Goal: Information Seeking & Learning: Learn about a topic

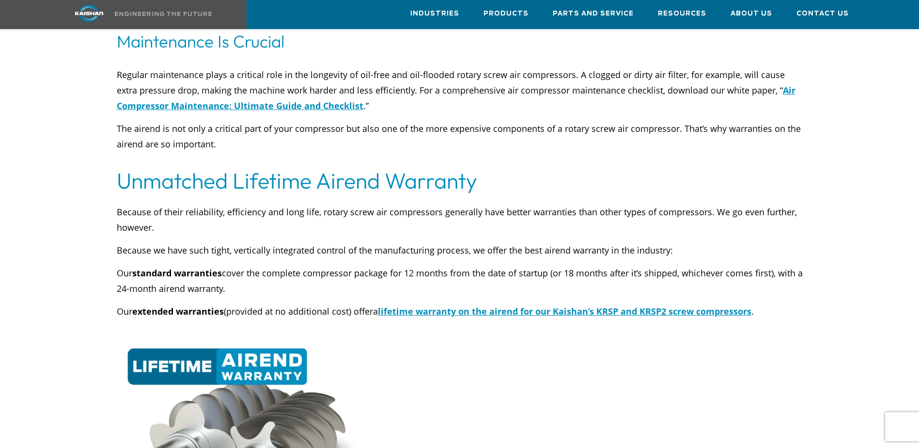
scroll to position [3296, 0]
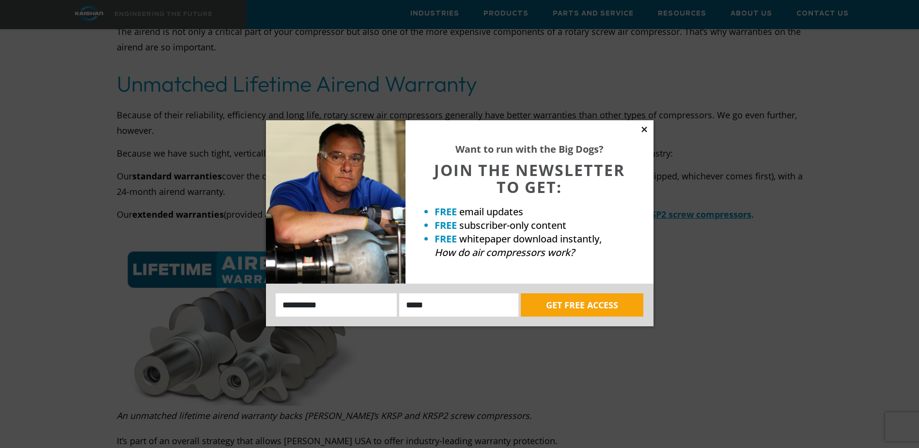
click at [643, 130] on icon at bounding box center [644, 129] width 5 height 5
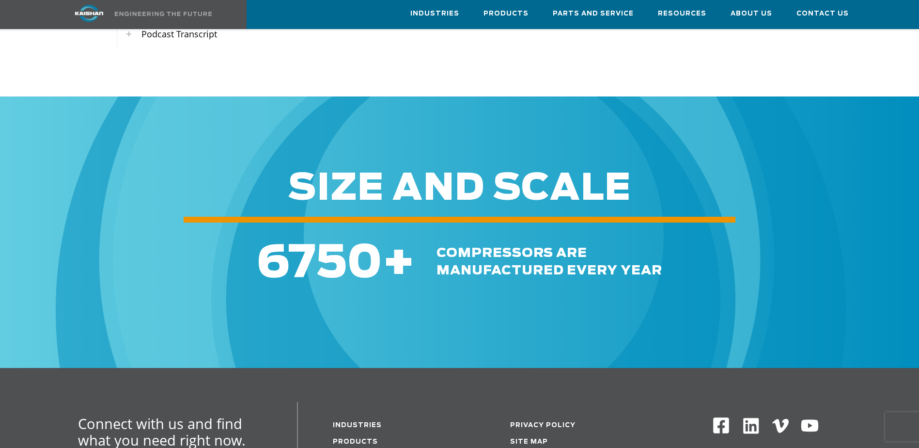
scroll to position [4411, 0]
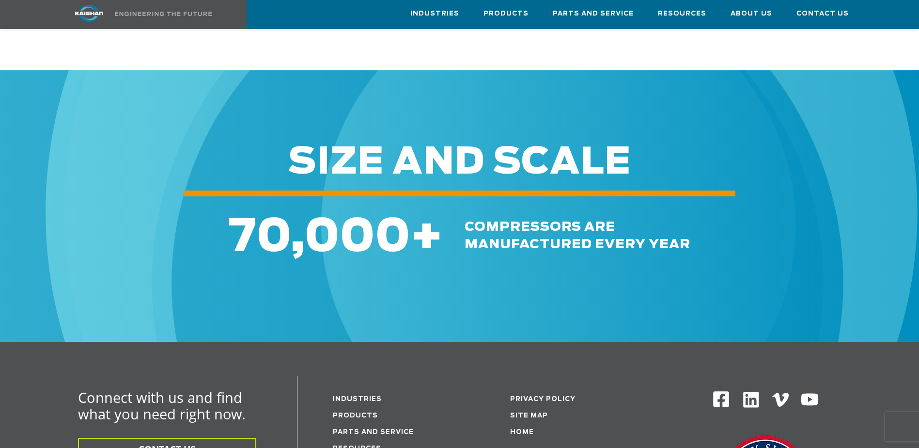
click at [494, 228] on div "70,000 + compressors are manufactured every year" at bounding box center [459, 230] width 919 height 65
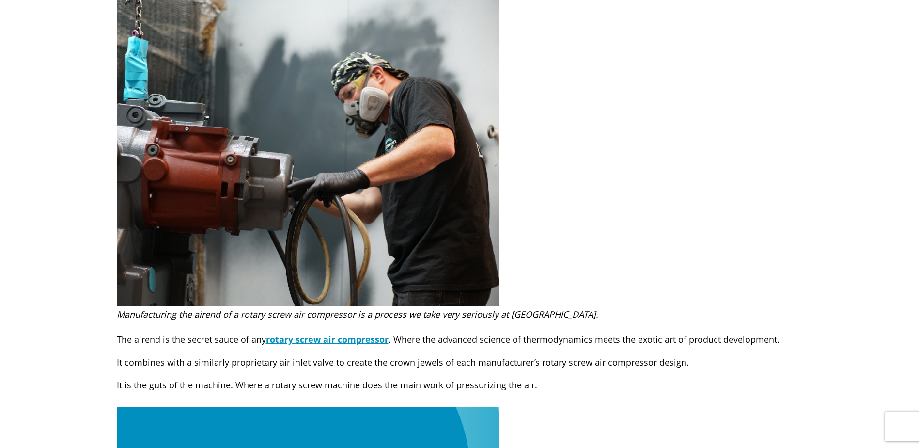
scroll to position [0, 0]
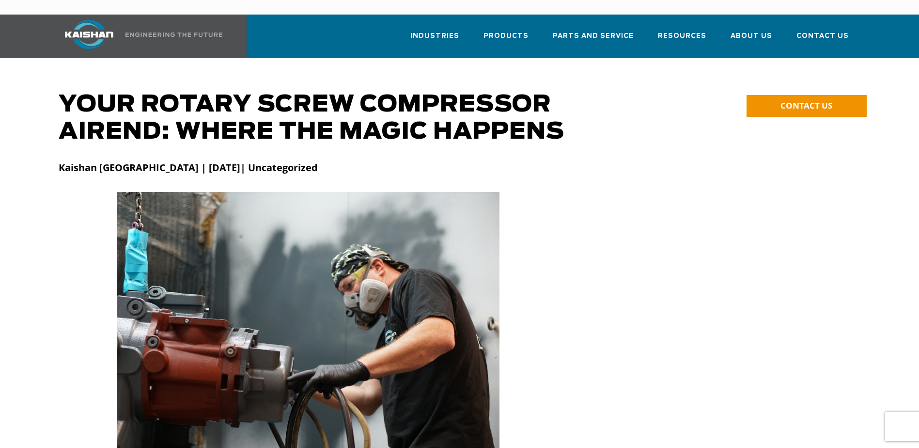
click at [63, 91] on h1 "Your Rotary Screw Compressor Airend: Where the Magic Happens" at bounding box center [358, 118] width 599 height 54
click at [60, 91] on h1 "Your Rotary Screw Compressor Airend: Where the Magic Happens" at bounding box center [358, 118] width 599 height 54
drag, startPoint x: 60, startPoint y: 81, endPoint x: 565, endPoint y: 140, distance: 507.9
click at [565, 151] on div at bounding box center [460, 171] width 814 height 41
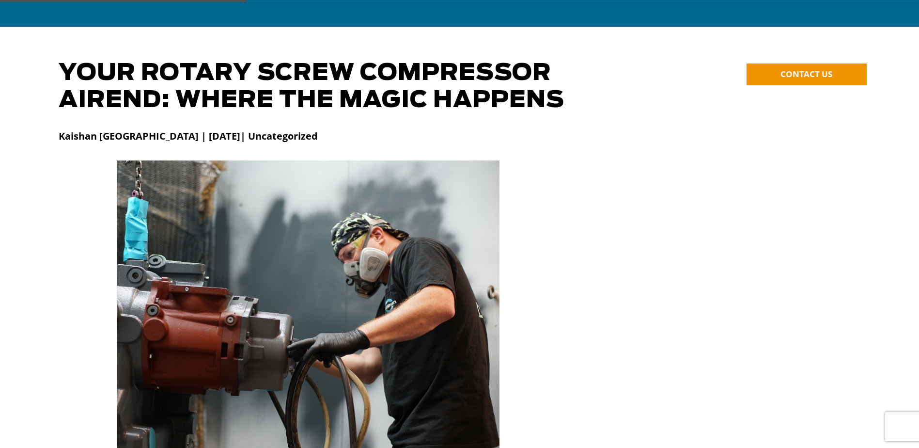
scroll to position [291, 0]
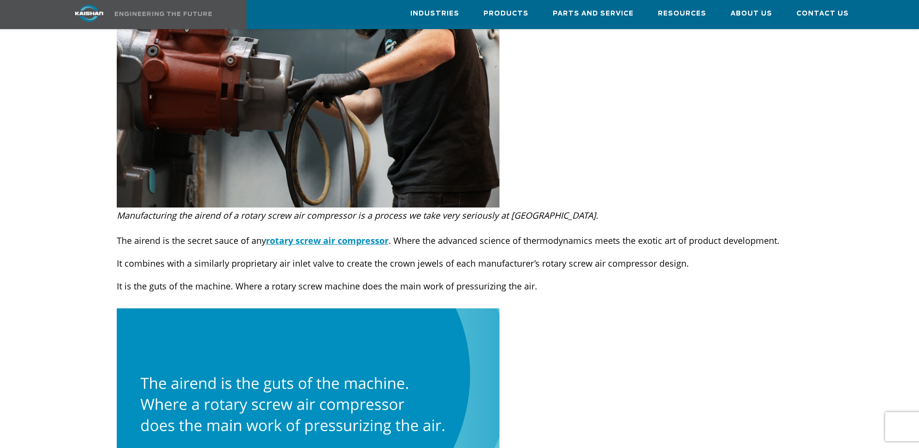
click at [120, 233] on p "The airend is the secret sauce of any rotary screw air compressor . Where the a…" at bounding box center [460, 241] width 686 height 16
click at [118, 233] on p "The airend is the secret sauce of any rotary screw air compressor . Where the a…" at bounding box center [460, 241] width 686 height 16
drag, startPoint x: 118, startPoint y: 225, endPoint x: 313, endPoint y: 261, distance: 198.1
click at [317, 278] on p "It is the guts of the machine. Where a rotary screw machine does the main work …" at bounding box center [460, 286] width 686 height 16
click at [116, 226] on div "The airend is the secret sauce of any rotary screw air compressor . Where the a…" at bounding box center [460, 258] width 698 height 71
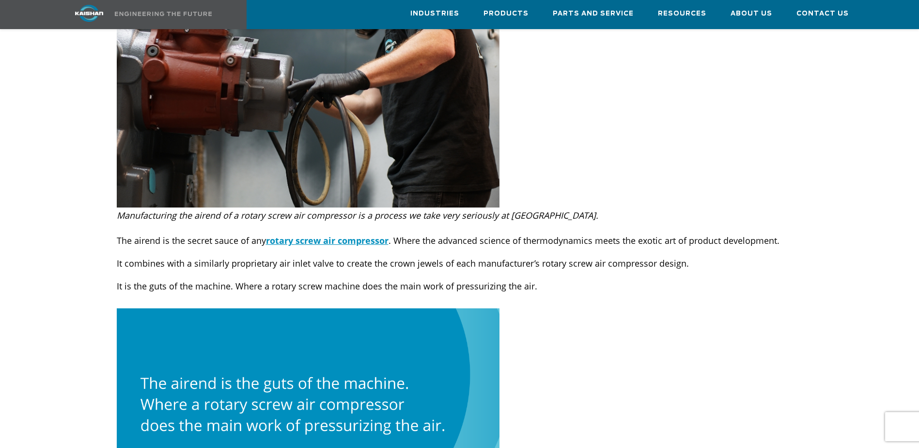
click at [118, 233] on p "The airend is the secret sauce of any rotary screw air compressor . Where the a…" at bounding box center [460, 241] width 686 height 16
drag, startPoint x: 118, startPoint y: 224, endPoint x: 328, endPoint y: 265, distance: 213.8
click at [328, 278] on p "It is the guts of the machine. Where a rotary screw machine does the main work …" at bounding box center [460, 286] width 686 height 16
drag, startPoint x: 118, startPoint y: 223, endPoint x: 155, endPoint y: 225, distance: 36.9
click at [155, 233] on p "The airend is the secret sauce of any rotary screw air compressor . Where the a…" at bounding box center [460, 241] width 686 height 16
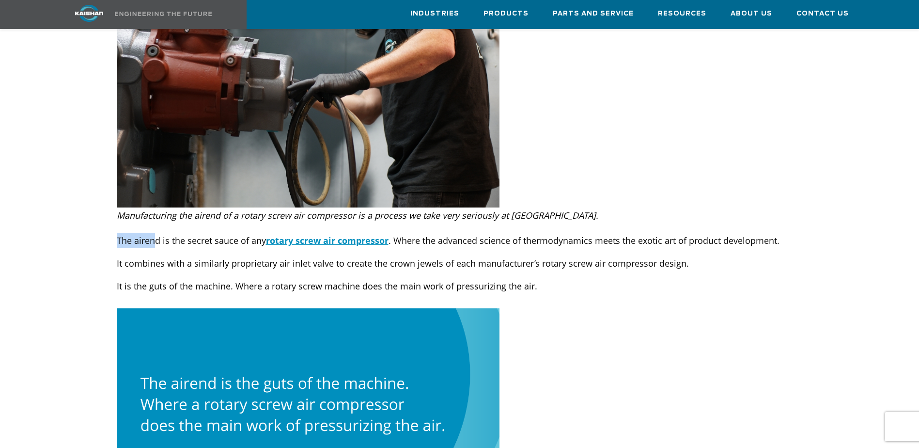
drag, startPoint x: 155, startPoint y: 225, endPoint x: 133, endPoint y: 229, distance: 22.2
drag, startPoint x: 133, startPoint y: 229, endPoint x: 103, endPoint y: 238, distance: 31.0
click at [117, 233] on p "The airend is the secret sauce of any rotary screw air compressor . Where the a…" at bounding box center [460, 241] width 686 height 16
drag, startPoint x: 788, startPoint y: 0, endPoint x: 237, endPoint y: 245, distance: 603.5
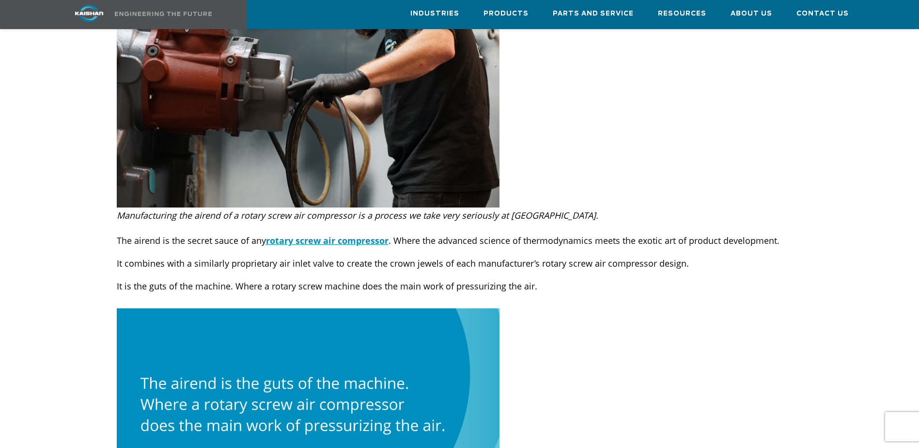
click at [237, 255] on p "It combines with a similarly proprietary air inlet valve to create the crown je…" at bounding box center [460, 263] width 686 height 16
click at [143, 223] on div "The airend is the secret sauce of any rotary screw air compressor . Where the a…" at bounding box center [460, 258] width 698 height 71
click at [124, 233] on p "The airend is the secret sauce of any rotary screw air compressor . Where the a…" at bounding box center [460, 241] width 686 height 16
click at [117, 233] on p "The airend is the secret sauce of any rotary screw air compressor . Where the a…" at bounding box center [460, 241] width 686 height 16
drag, startPoint x: 117, startPoint y: 224, endPoint x: 345, endPoint y: 264, distance: 231.2
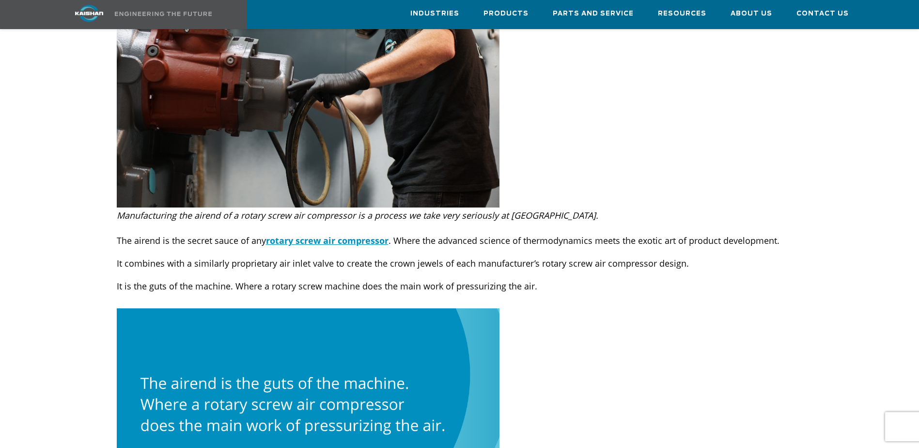
click at [346, 278] on p "It is the guts of the machine. Where a rotary screw machine does the main work …" at bounding box center [460, 286] width 686 height 16
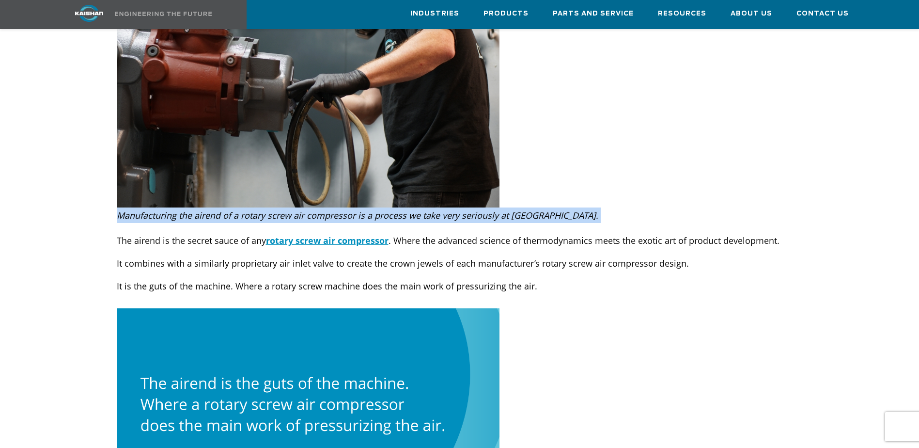
scroll to position [294, 0]
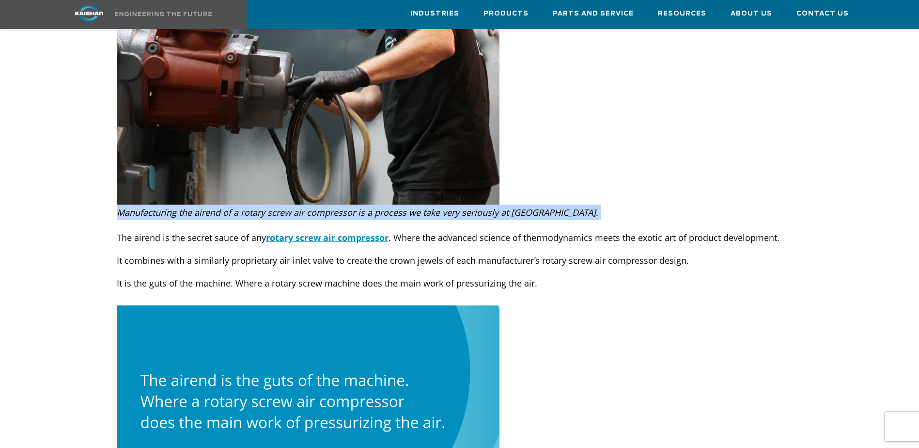
drag, startPoint x: 118, startPoint y: 224, endPoint x: 646, endPoint y: 386, distance: 552.0
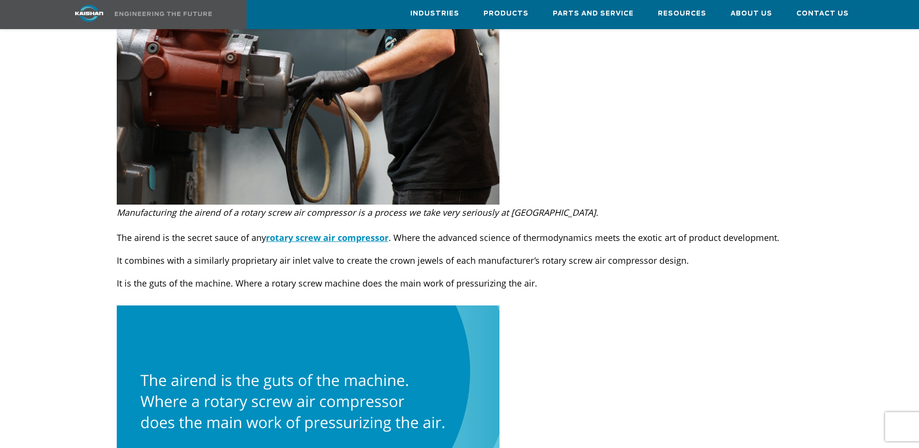
click at [466, 275] on p "It is the guts of the machine. Where a rotary screw machine does the main work …" at bounding box center [460, 283] width 686 height 16
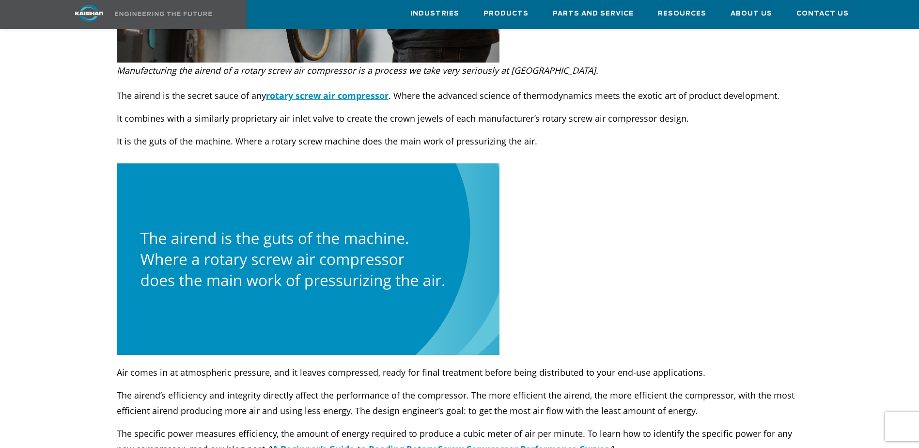
scroll to position [436, 0]
click at [115, 78] on div "The airend is the secret sauce of any rotary screw air compressor . Where the a…" at bounding box center [460, 113] width 698 height 71
click at [117, 87] on p "The airend is the secret sauce of any rotary screw air compressor . Where the a…" at bounding box center [460, 95] width 686 height 16
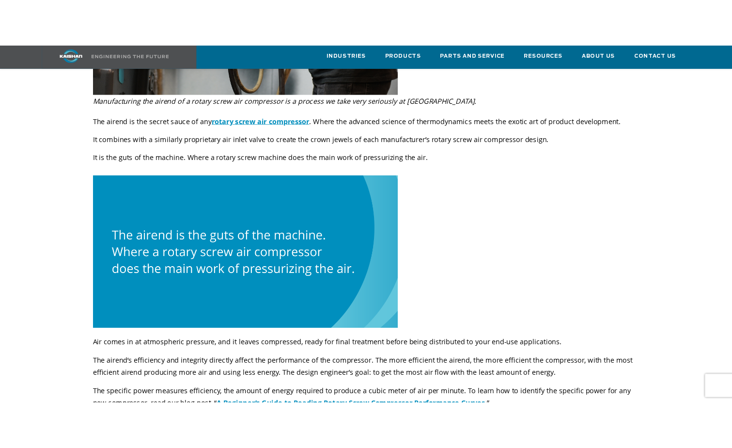
scroll to position [459, 0]
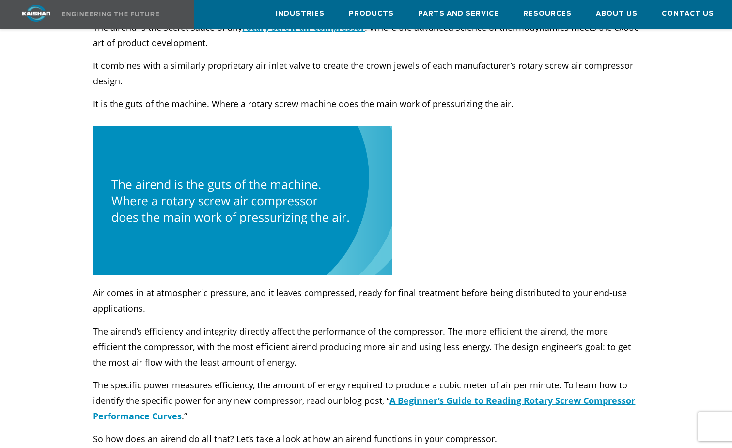
click at [510, 287] on p "Air comes in at atmospheric pressure, and it leaves compressed, ready for final…" at bounding box center [366, 300] width 546 height 31
